Goal: Task Accomplishment & Management: Manage account settings

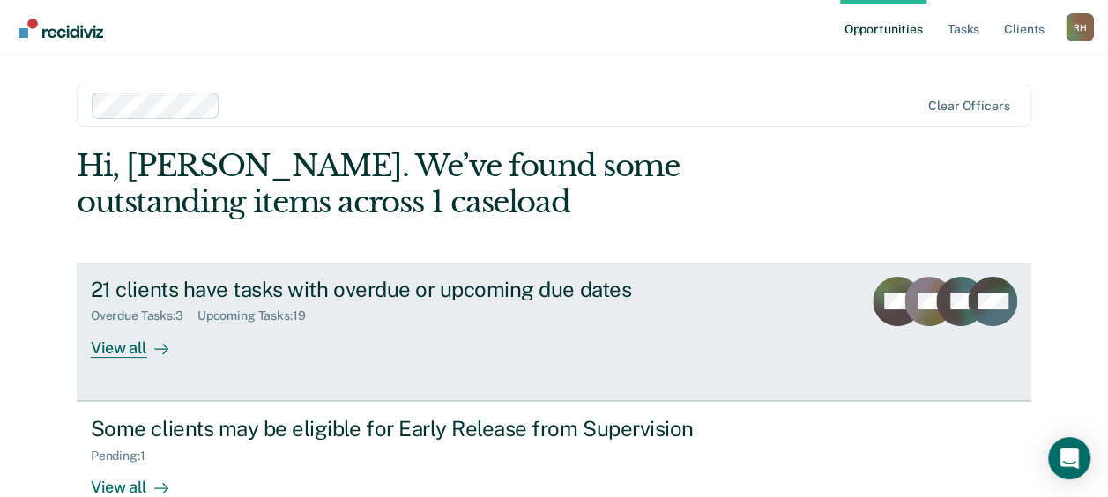
scroll to position [250, 0]
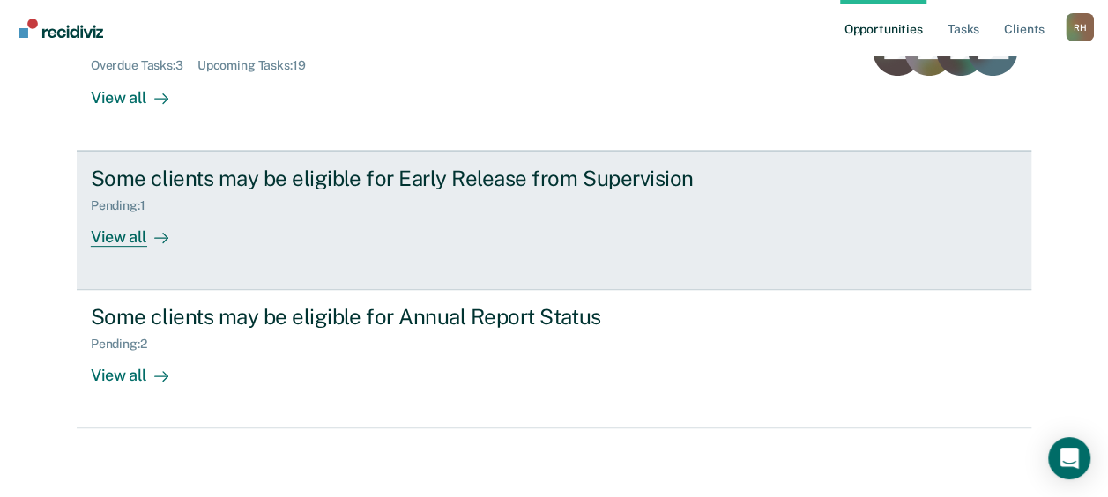
click at [130, 233] on div "View all" at bounding box center [140, 229] width 99 height 34
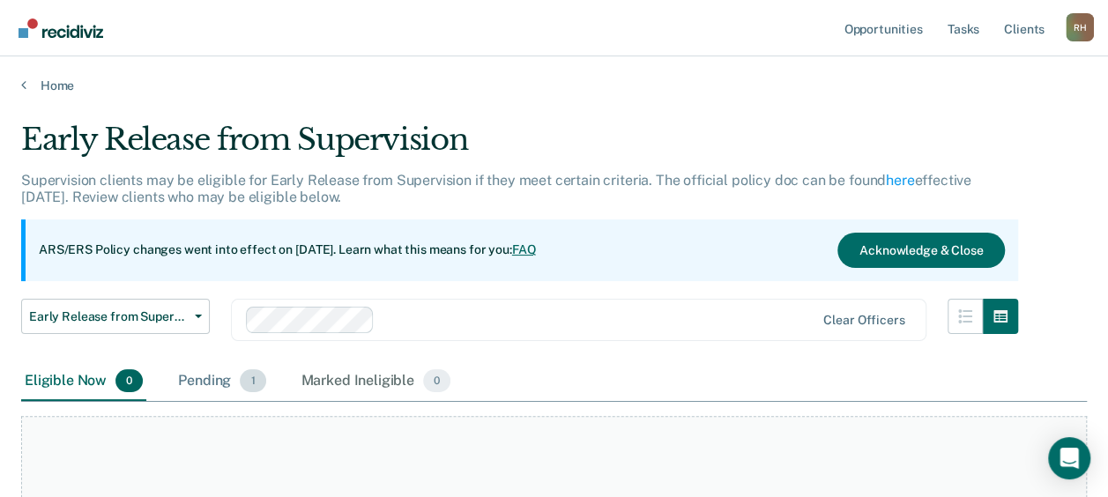
click at [215, 377] on div "Pending 1" at bounding box center [222, 381] width 94 height 39
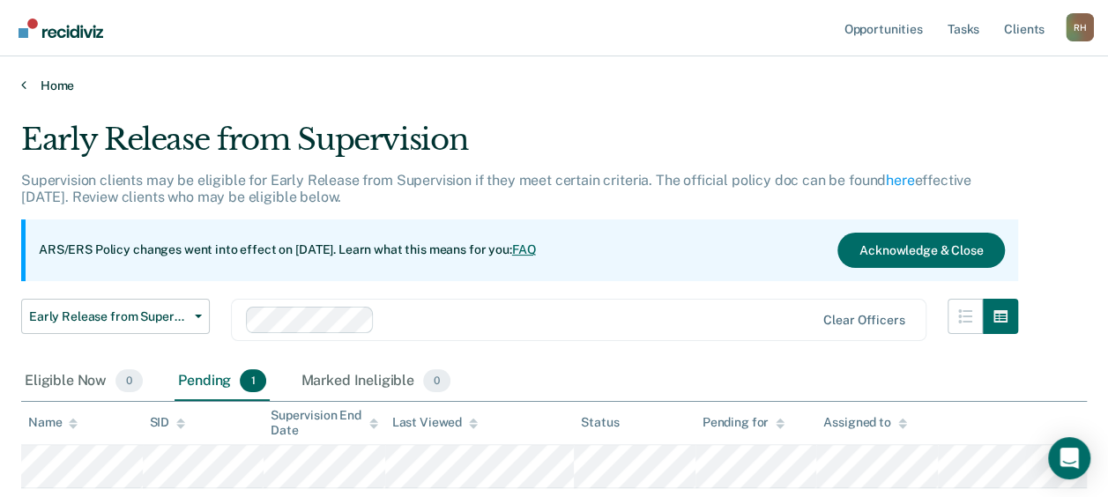
click at [31, 78] on link "Home" at bounding box center [554, 86] width 1066 height 16
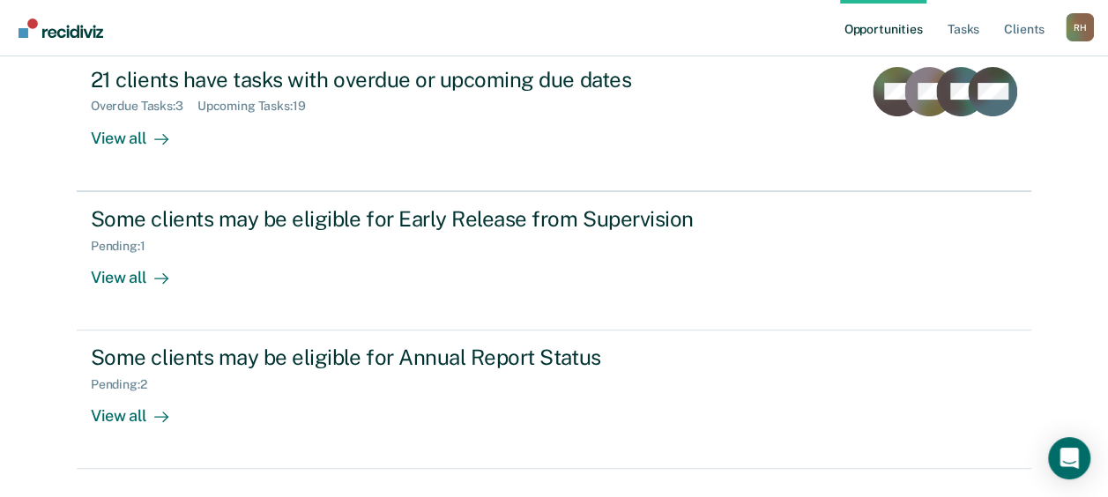
scroll to position [250, 0]
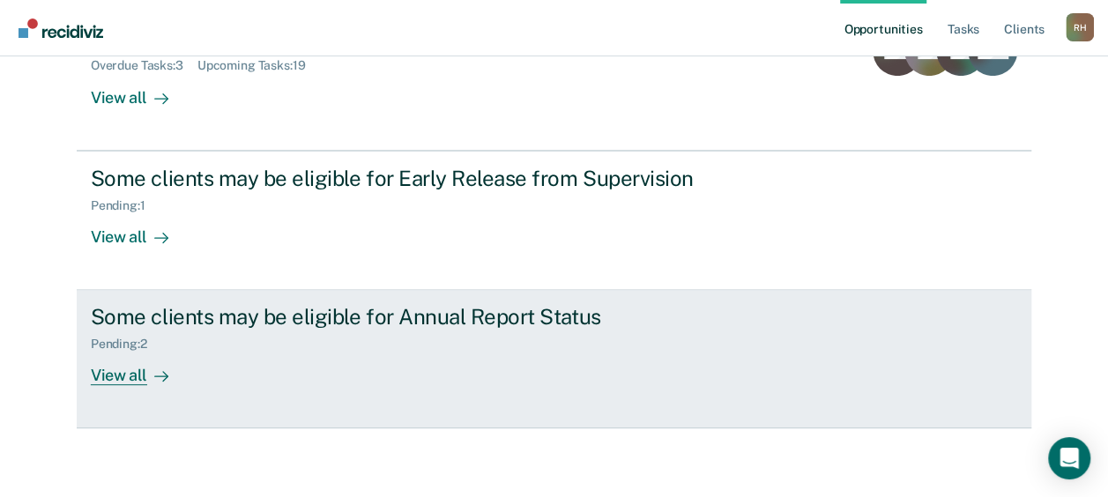
click at [184, 337] on div "Pending : 2" at bounding box center [400, 341] width 619 height 22
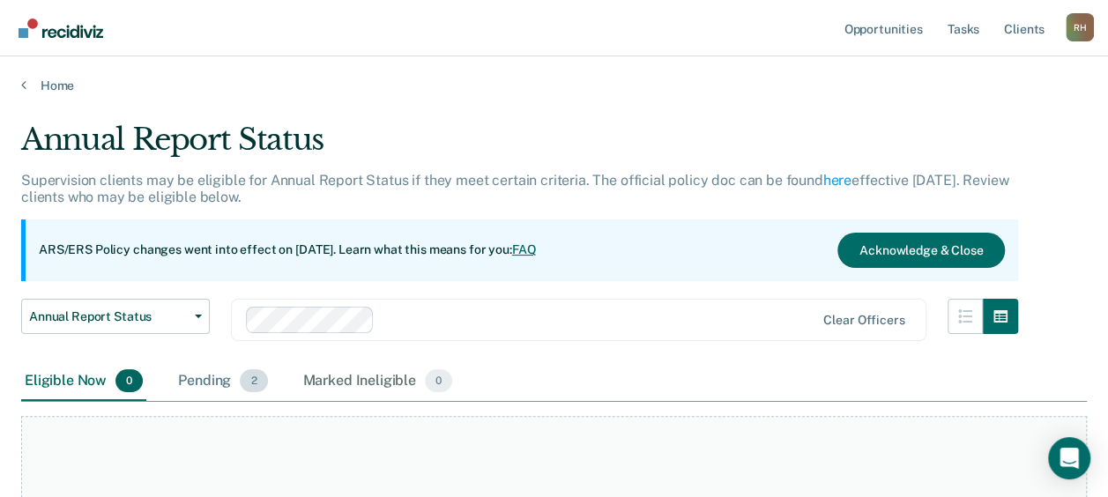
click at [203, 380] on div "Pending 2" at bounding box center [223, 381] width 96 height 39
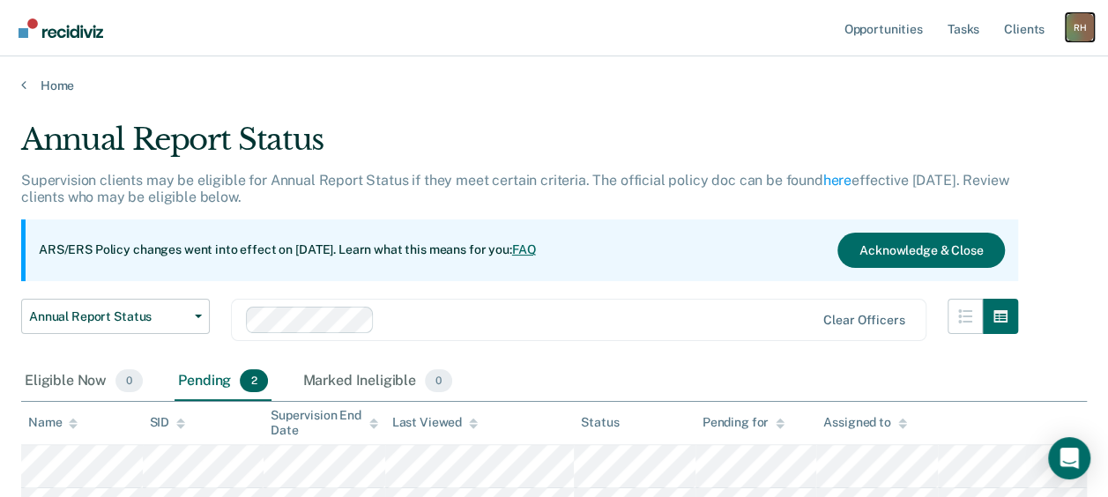
click at [1081, 29] on div "R H" at bounding box center [1080, 27] width 28 height 28
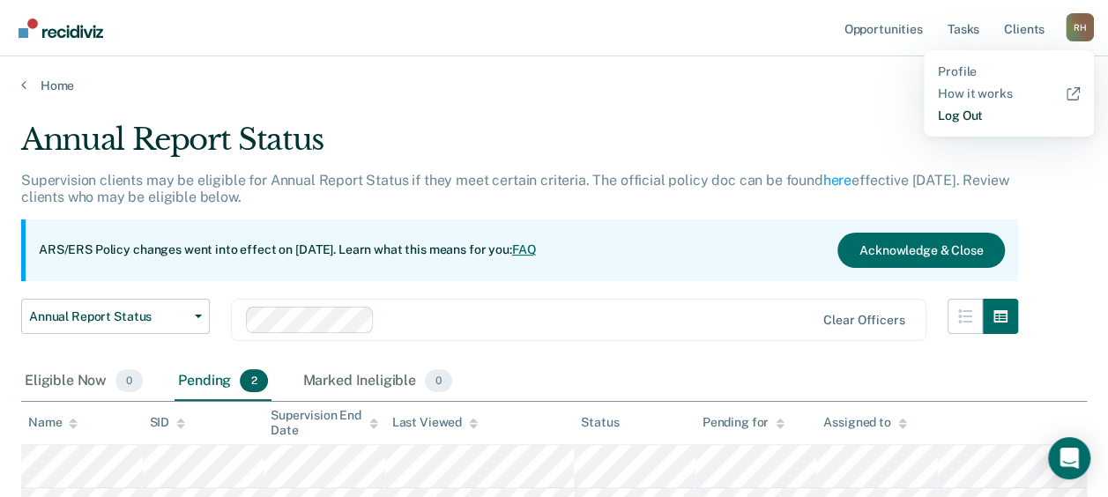
click at [969, 115] on link "Log Out" at bounding box center [1009, 115] width 142 height 15
